Goal: Task Accomplishment & Management: Use online tool/utility

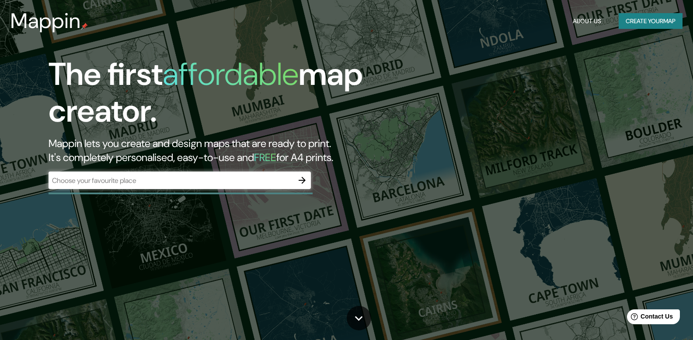
click at [284, 186] on div "​" at bounding box center [180, 179] width 262 height 17
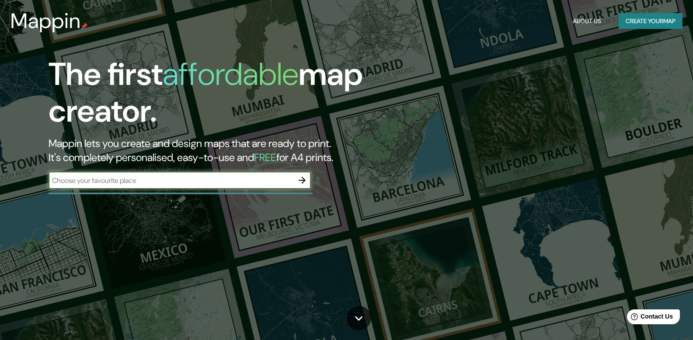
click at [654, 12] on div "Mappin About Us Create your map" at bounding box center [346, 21] width 693 height 28
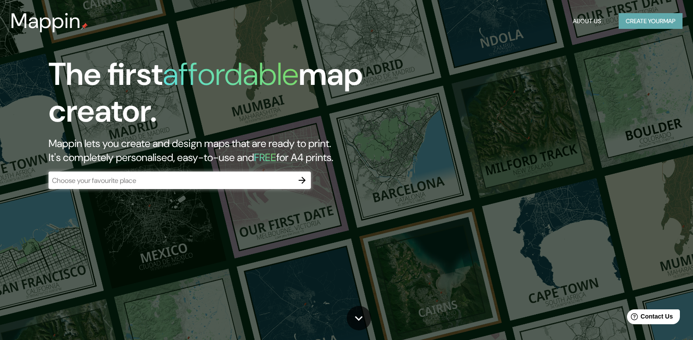
click at [653, 17] on button "Create your map" at bounding box center [651, 21] width 64 height 16
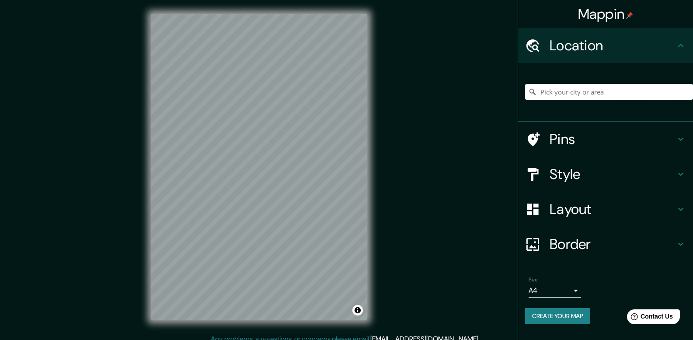
click at [576, 92] on input "Pick your city or area" at bounding box center [609, 92] width 168 height 16
paste input "3361°N, 103.1272°E"
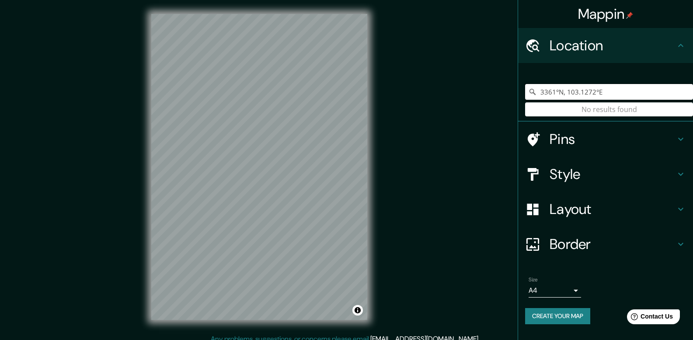
type input "3361°N, 103.1272°E"
click at [566, 315] on button "Create your map" at bounding box center [557, 316] width 65 height 16
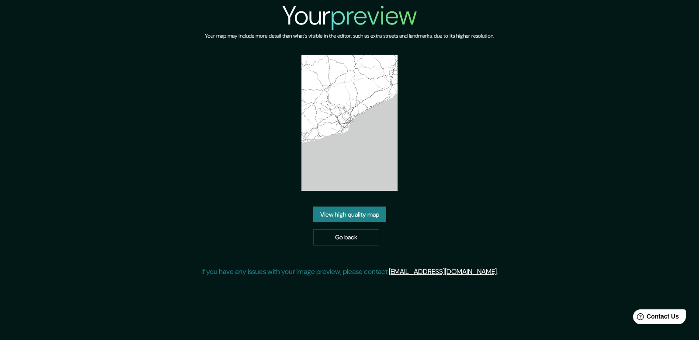
click at [356, 210] on link "View high quality map" at bounding box center [349, 214] width 73 height 16
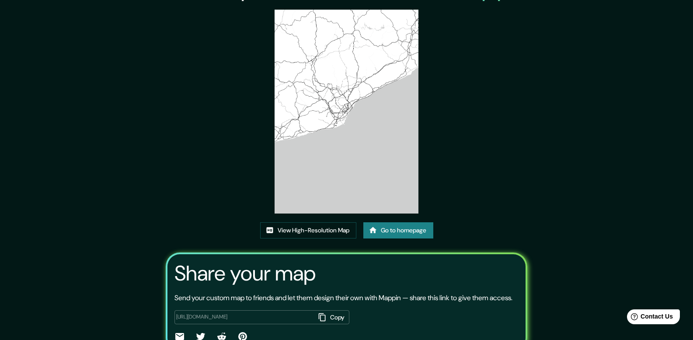
scroll to position [44, 0]
